Goal: Check status

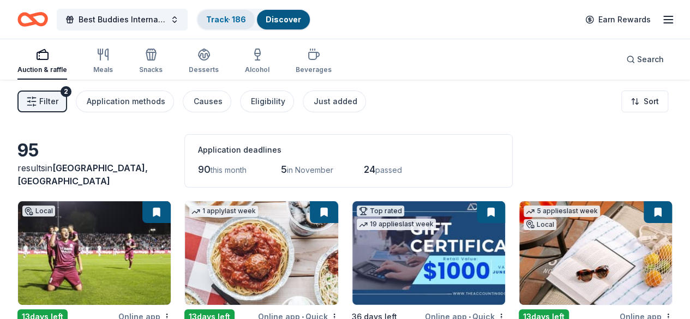
click at [225, 15] on link "Track · 186" at bounding box center [226, 19] width 40 height 9
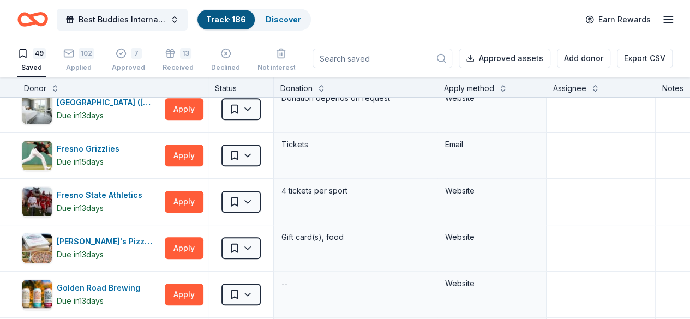
scroll to position [545, 0]
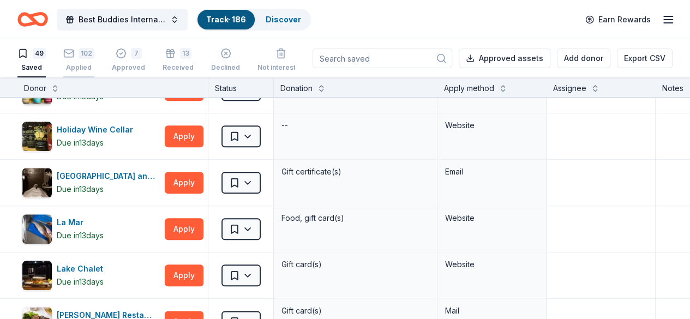
click at [86, 55] on div "102" at bounding box center [78, 53] width 31 height 11
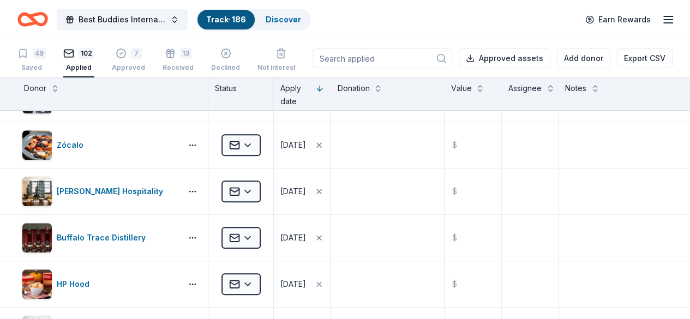
scroll to position [558, 0]
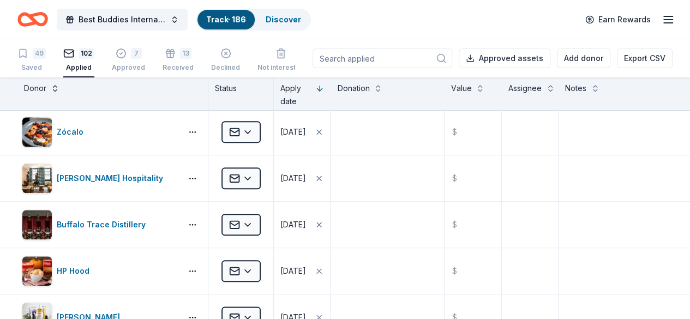
click at [59, 87] on button at bounding box center [55, 87] width 9 height 11
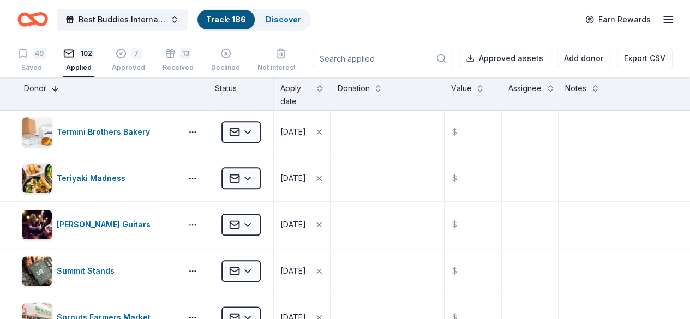
scroll to position [4, 0]
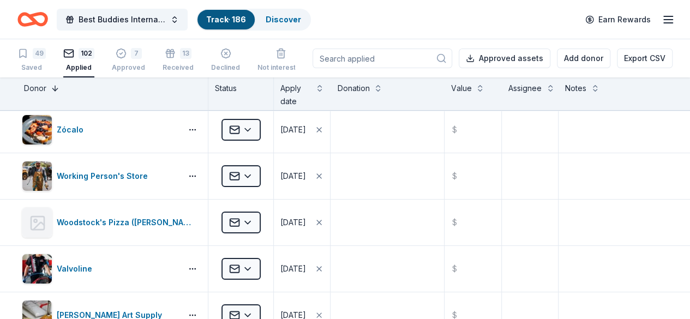
click at [59, 87] on button at bounding box center [55, 87] width 9 height 11
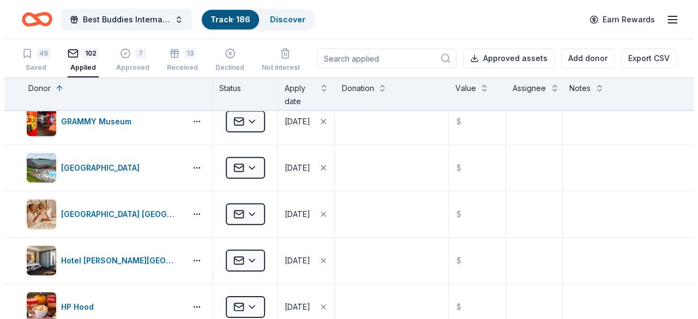
scroll to position [1839, 0]
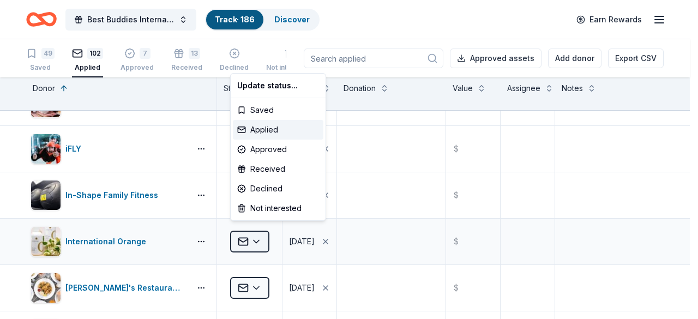
click at [256, 232] on html "Best Buddies International, [GEOGRAPHIC_DATA], Champion of the Year Gala Track …" at bounding box center [349, 159] width 698 height 319
click at [263, 188] on div "Declined" at bounding box center [278, 189] width 91 height 20
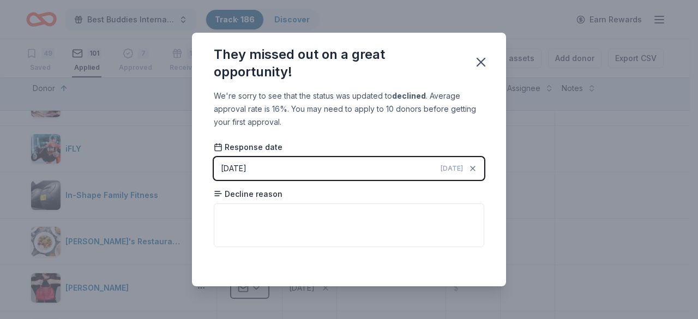
click at [333, 166] on button "[DATE] [DATE]" at bounding box center [349, 168] width 270 height 23
